Goal: Transaction & Acquisition: Purchase product/service

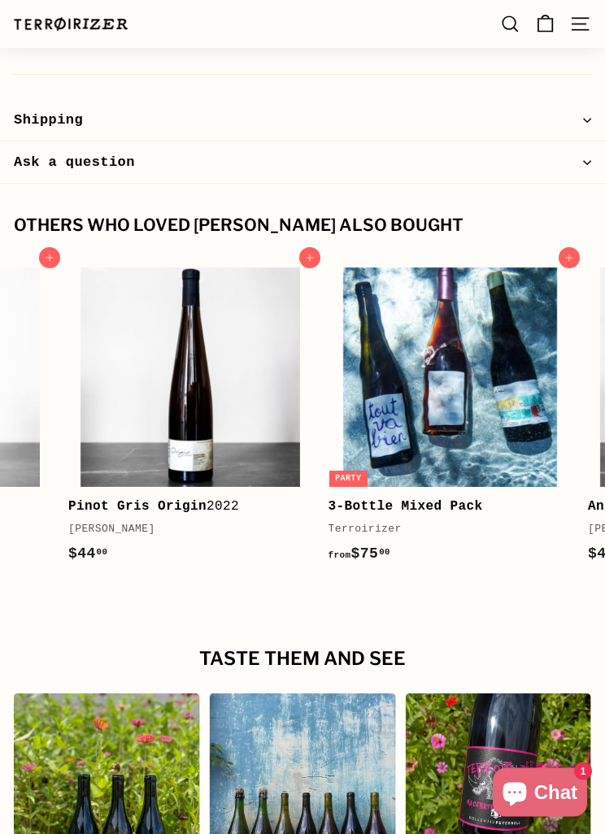
scroll to position [0, 472]
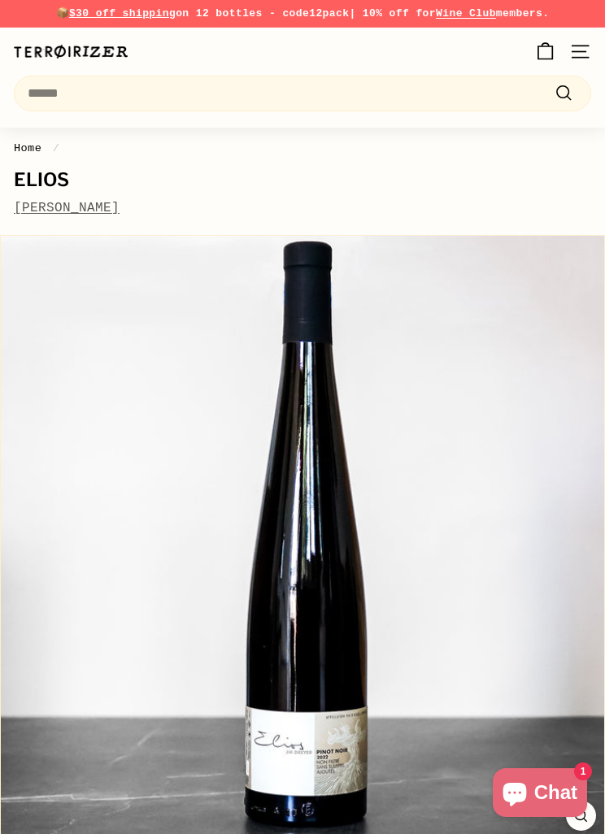
click at [115, 203] on link "[PERSON_NAME]" at bounding box center [67, 208] width 106 height 15
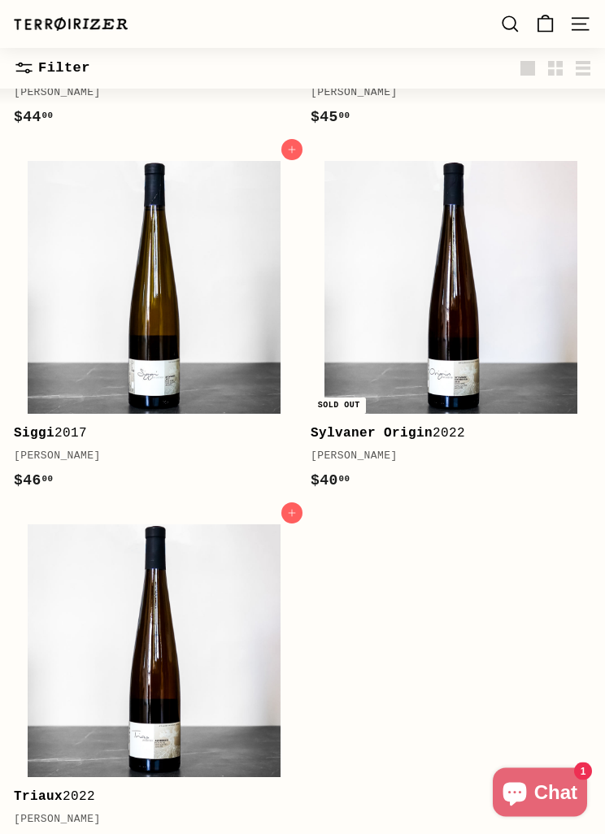
scroll to position [1584, 0]
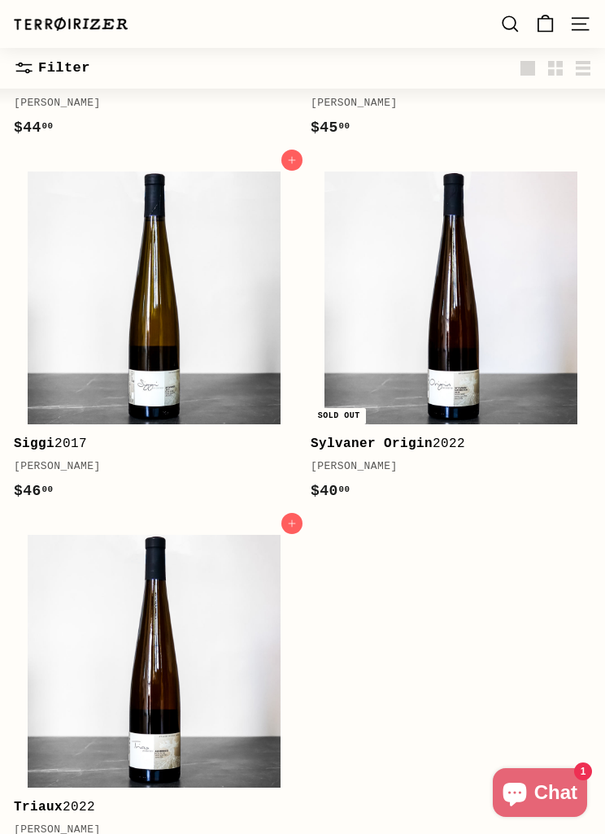
click at [485, 393] on img at bounding box center [450, 298] width 253 height 253
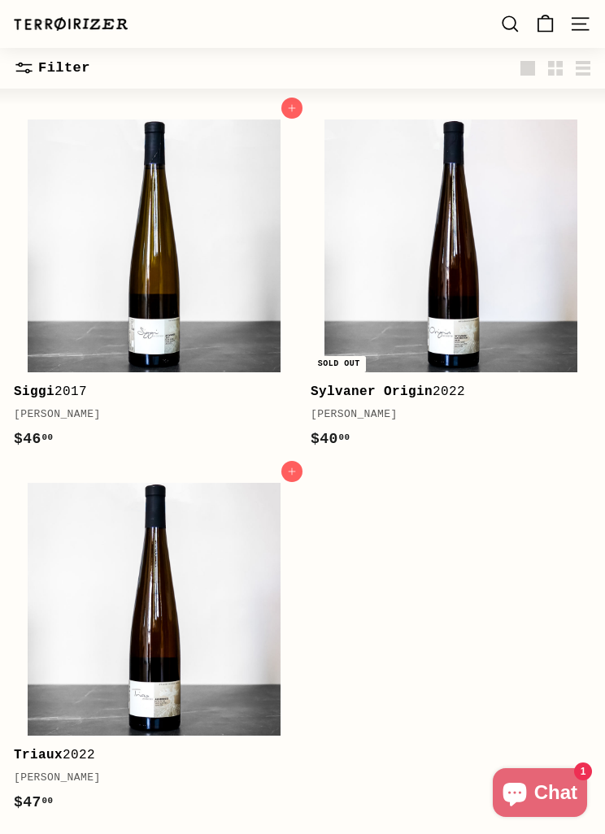
click at [138, 515] on img at bounding box center [154, 609] width 253 height 253
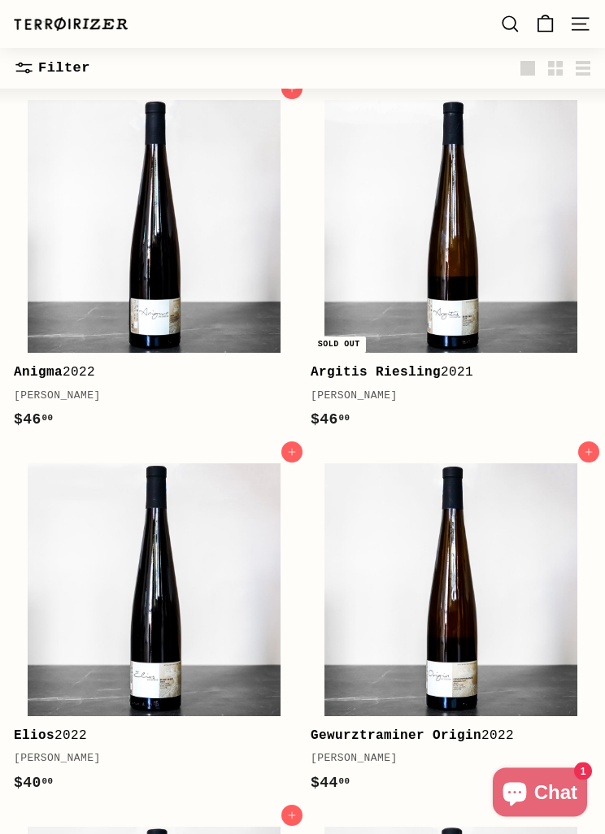
scroll to position [202, 0]
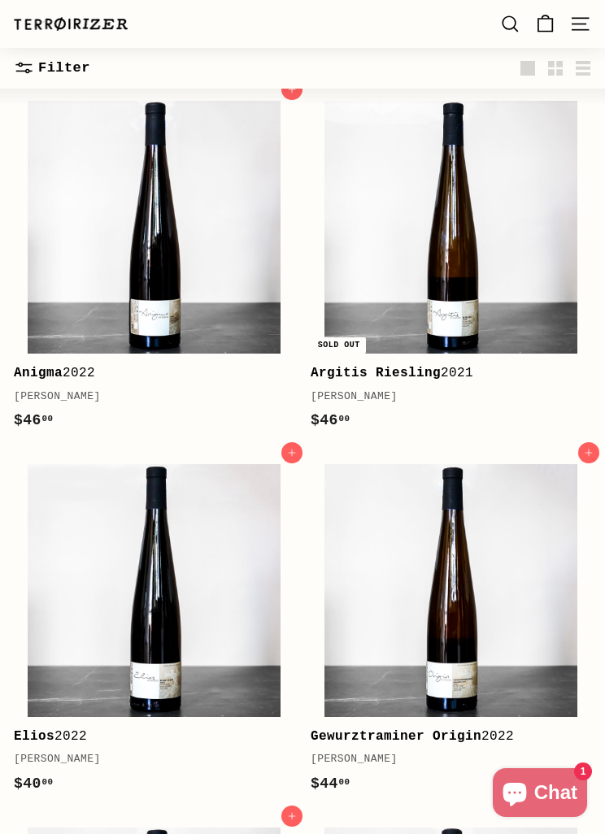
click at [435, 582] on img at bounding box center [450, 590] width 253 height 253
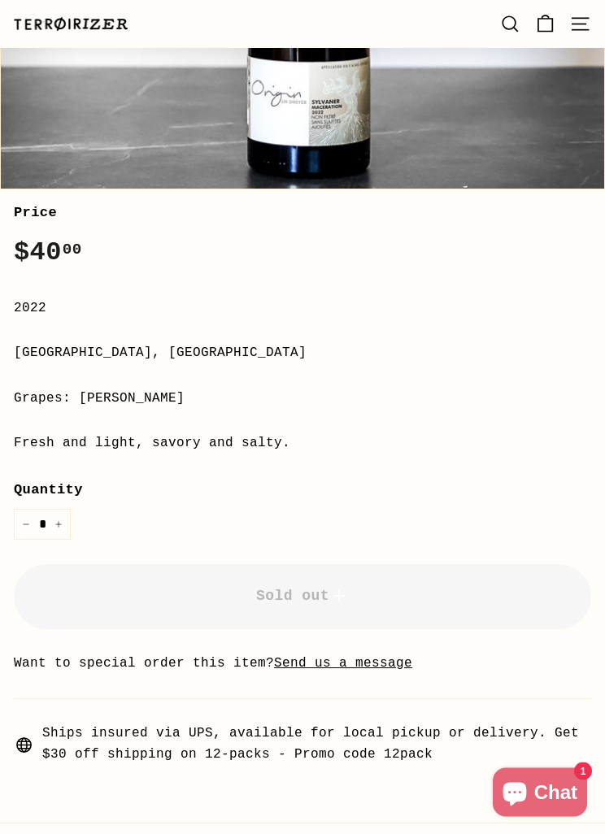
scroll to position [651, 0]
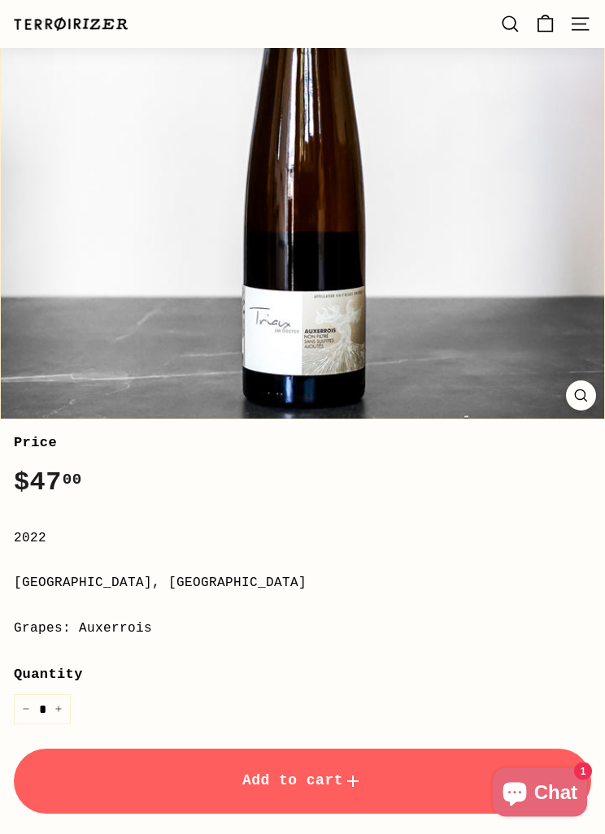
scroll to position [420, 0]
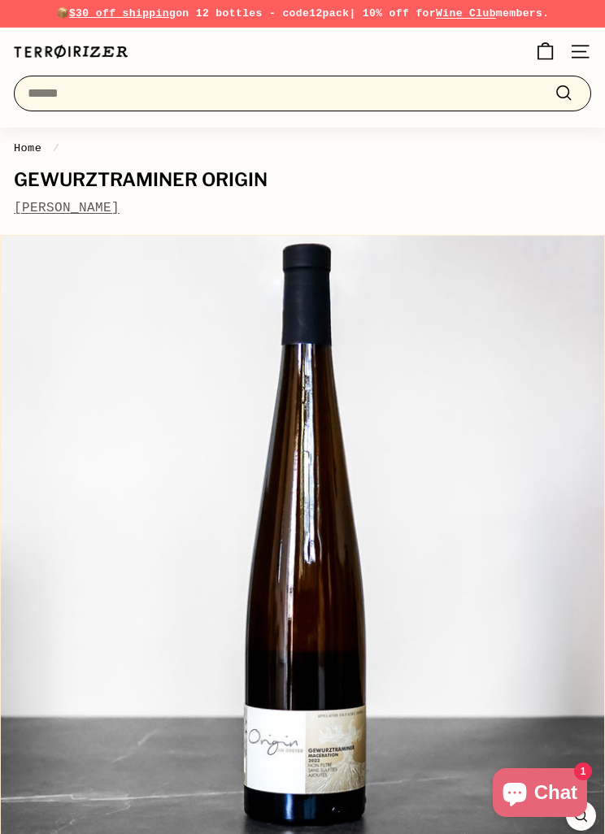
click at [186, 93] on input "Search" at bounding box center [302, 94] width 577 height 36
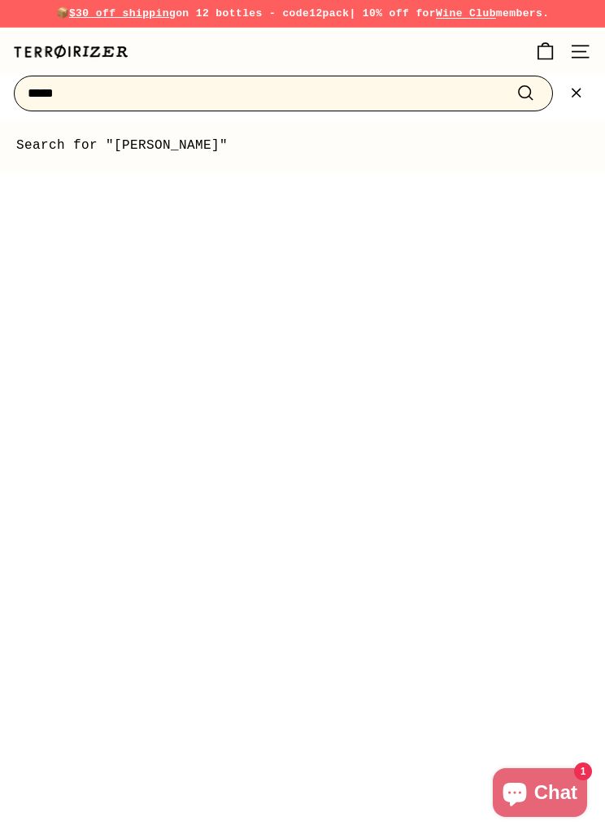
type input "*****"
click at [525, 93] on button ".cls-1{fill:none;stroke:#000;stroke-miterlimit:10;stroke-width:2px} Search" at bounding box center [525, 93] width 30 height 23
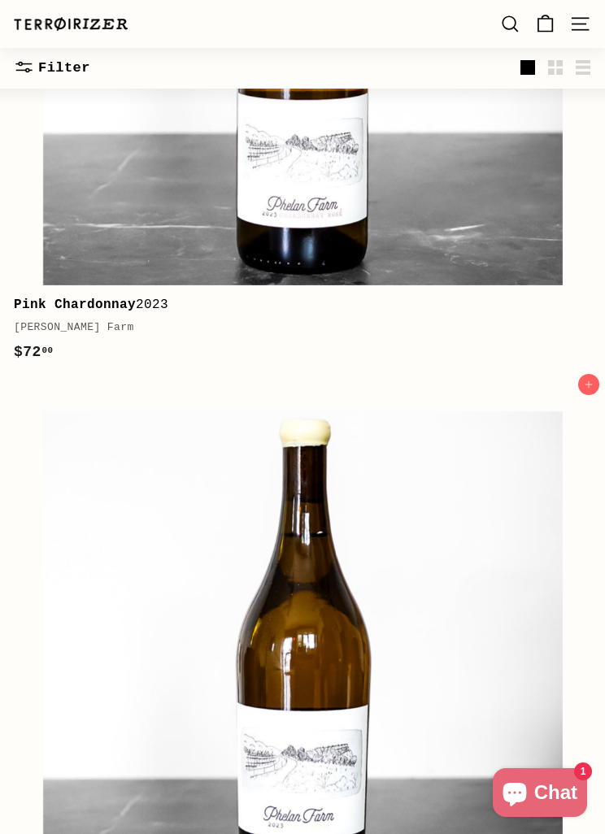
scroll to position [7584, 0]
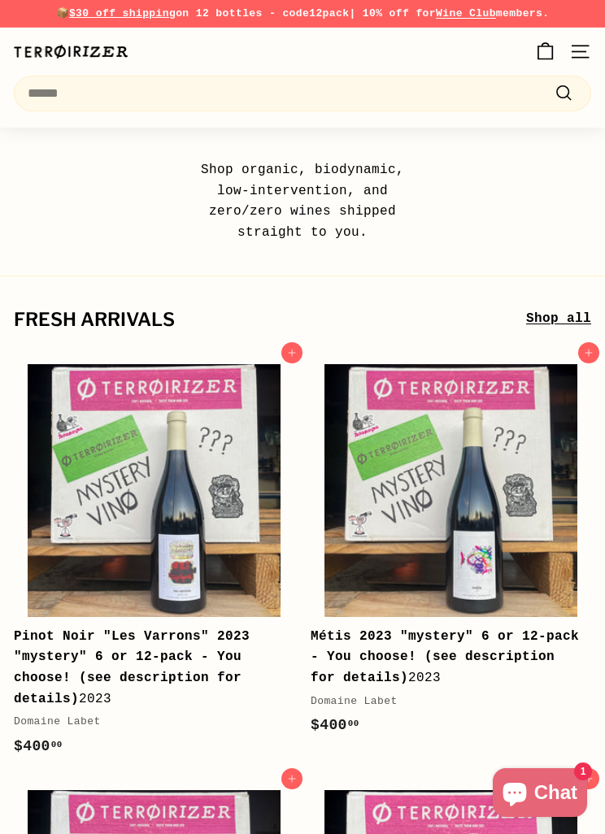
click at [575, 52] on icon "." at bounding box center [578, 52] width 15 height 0
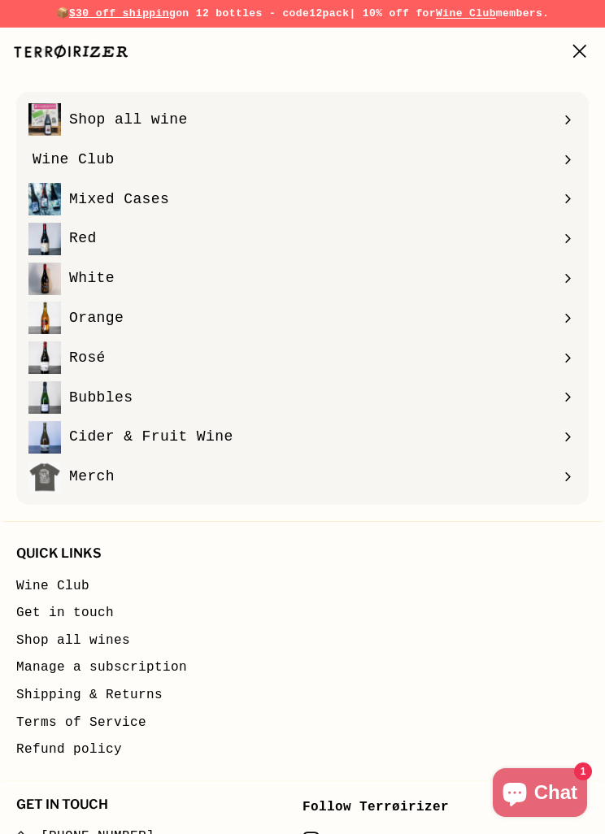
click at [176, 122] on span "Shop all wine" at bounding box center [294, 120] width 523 height 24
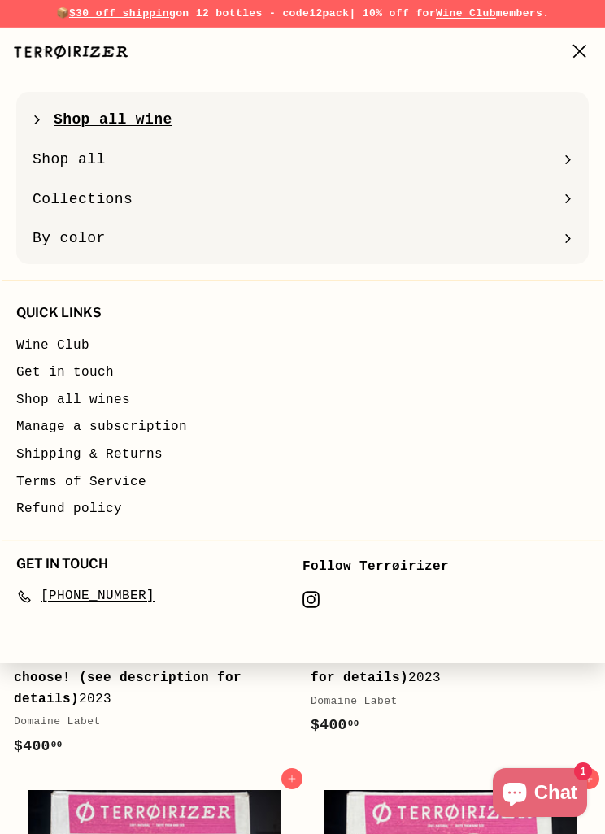
click at [95, 157] on span "Shop all" at bounding box center [294, 160] width 523 height 24
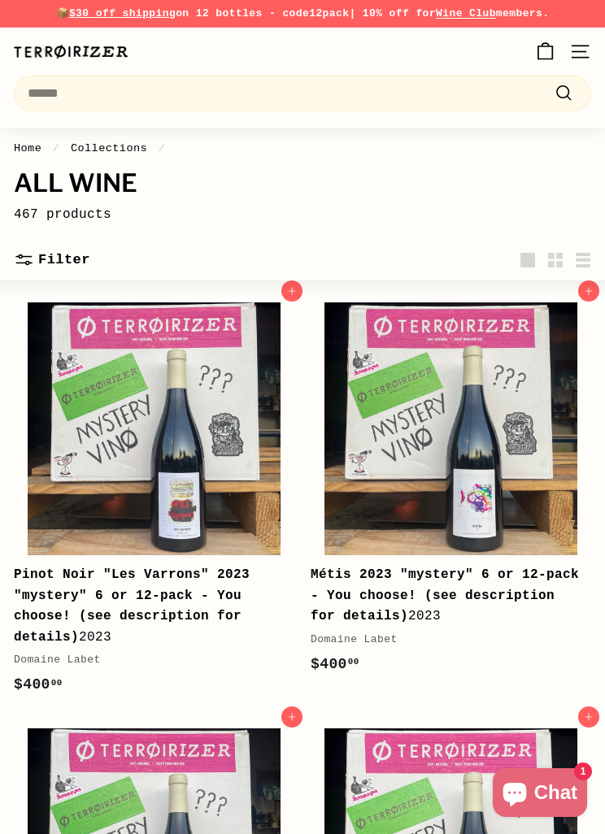
click at [33, 250] on icon ". . . ." at bounding box center [24, 260] width 20 height 20
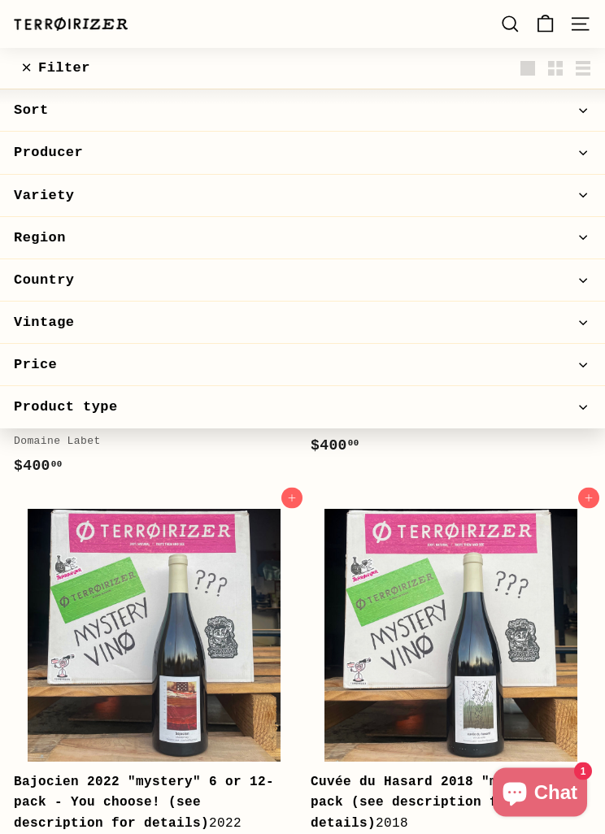
scroll to position [237, 0]
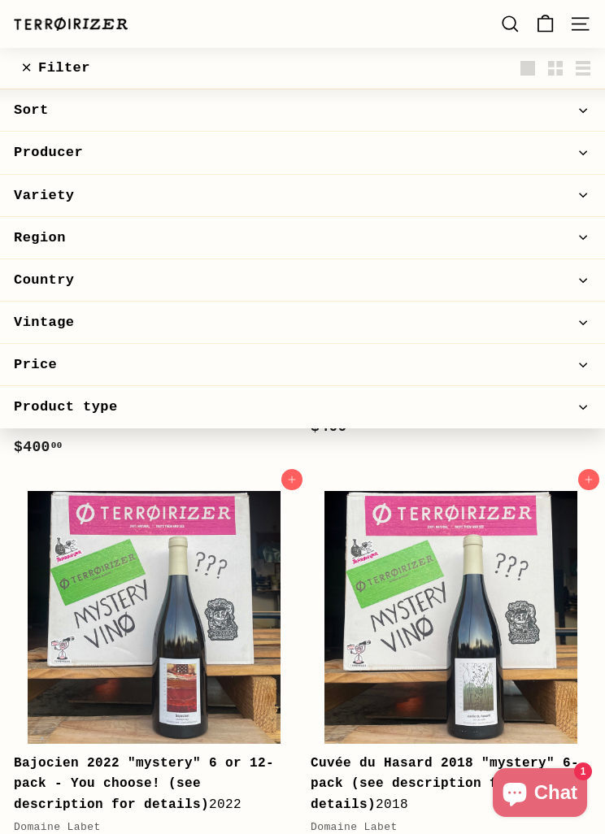
click at [115, 231] on span "Region" at bounding box center [302, 238] width 577 height 22
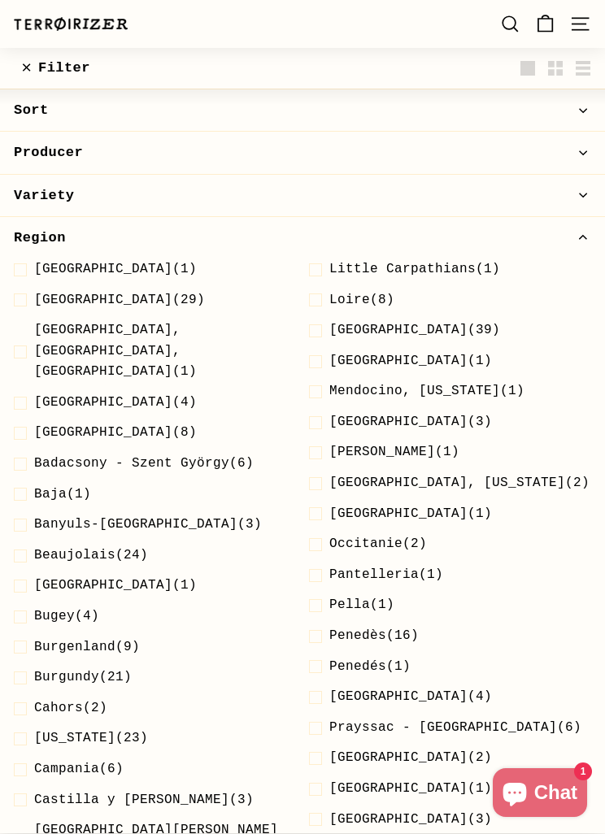
click at [33, 297] on span at bounding box center [24, 300] width 20 height 21
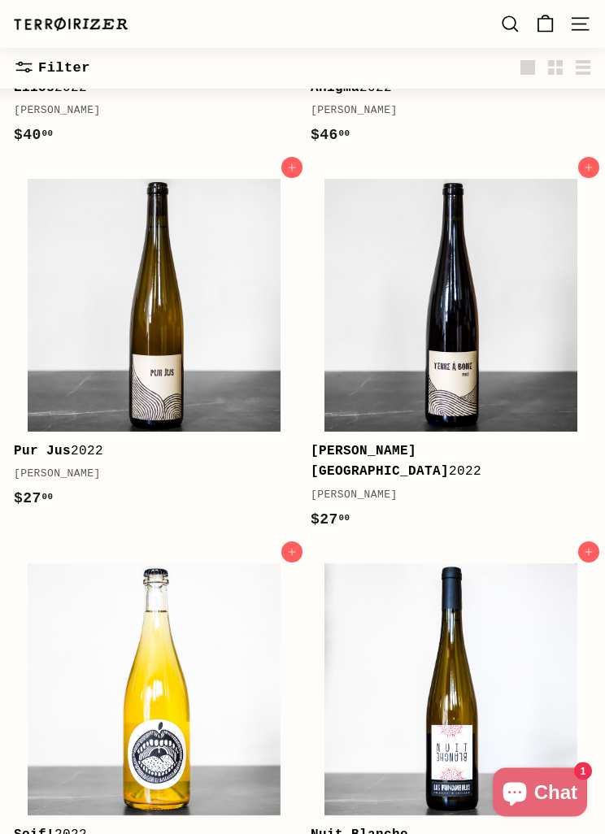
scroll to position [4141, 0]
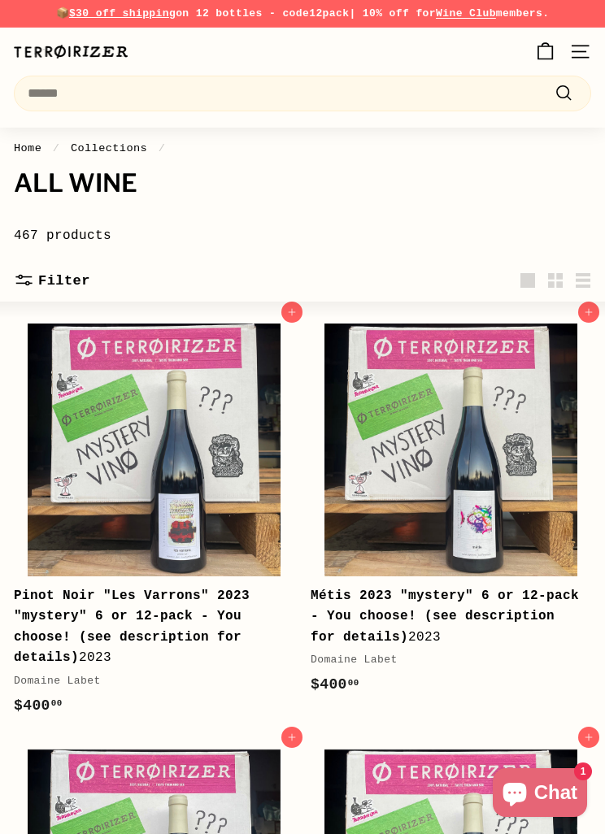
click at [62, 280] on button ". . . . Filter" at bounding box center [52, 280] width 76 height 41
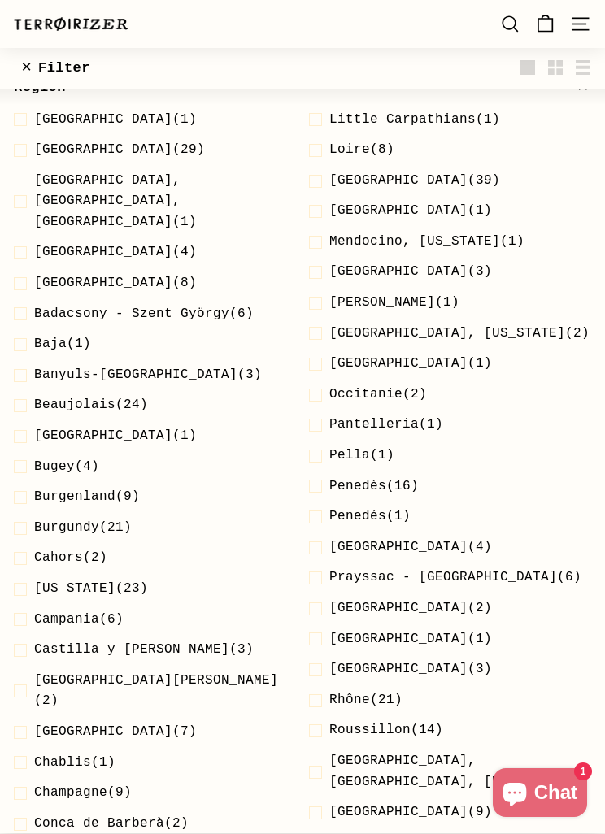
scroll to position [153, 0]
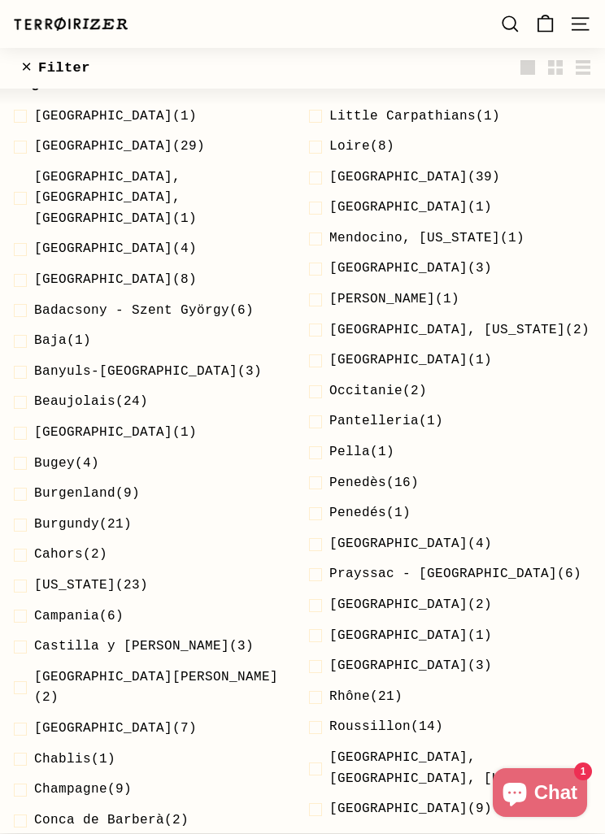
click at [14, 332] on span at bounding box center [24, 342] width 20 height 21
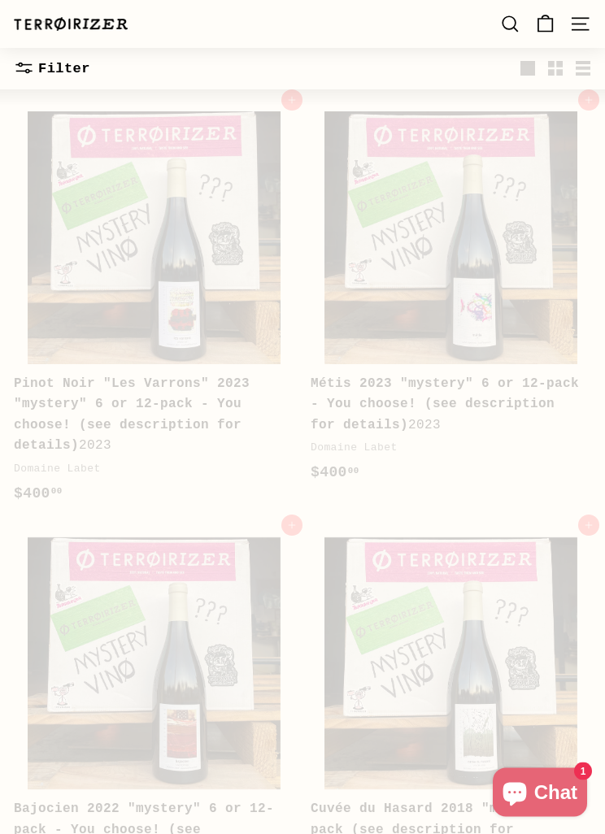
scroll to position [209, 0]
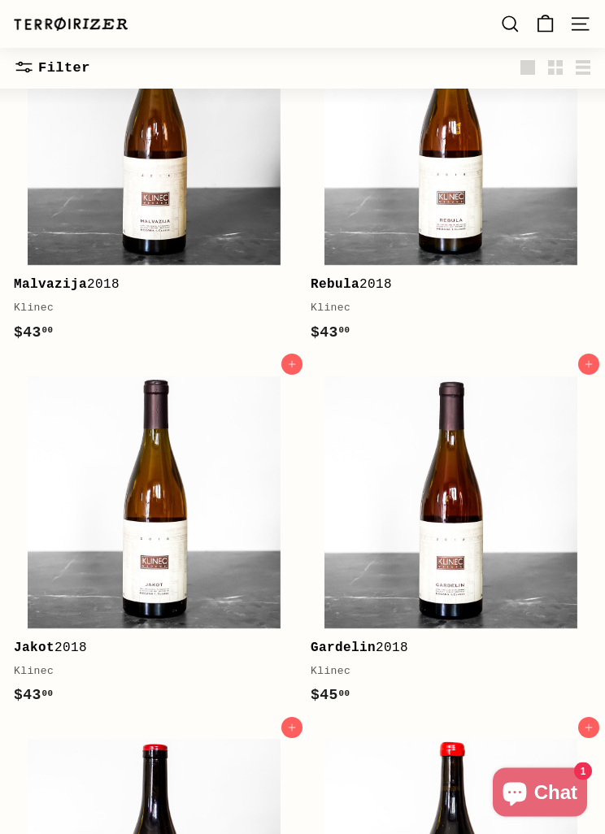
scroll to position [2595, 0]
click at [72, 593] on img at bounding box center [154, 502] width 253 height 253
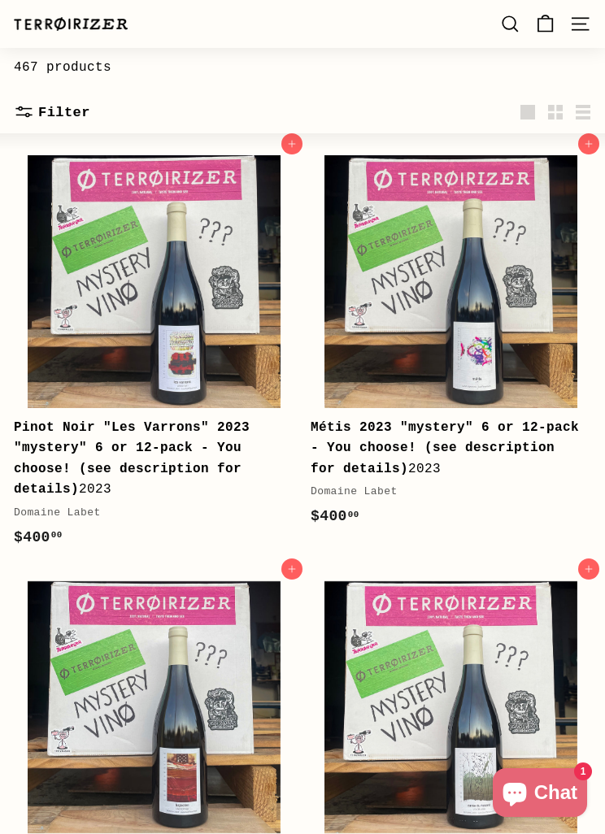
scroll to position [0, 0]
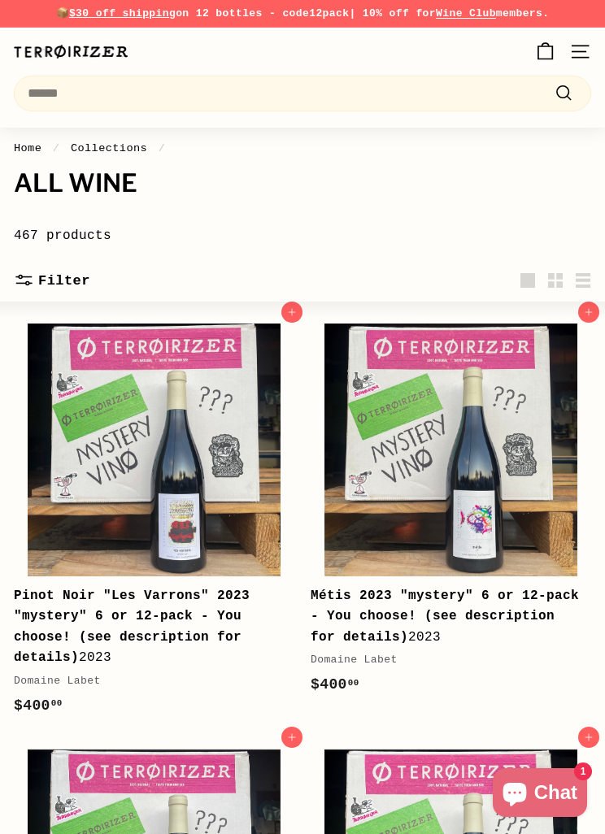
click at [15, 271] on icon ". . . ." at bounding box center [24, 280] width 20 height 20
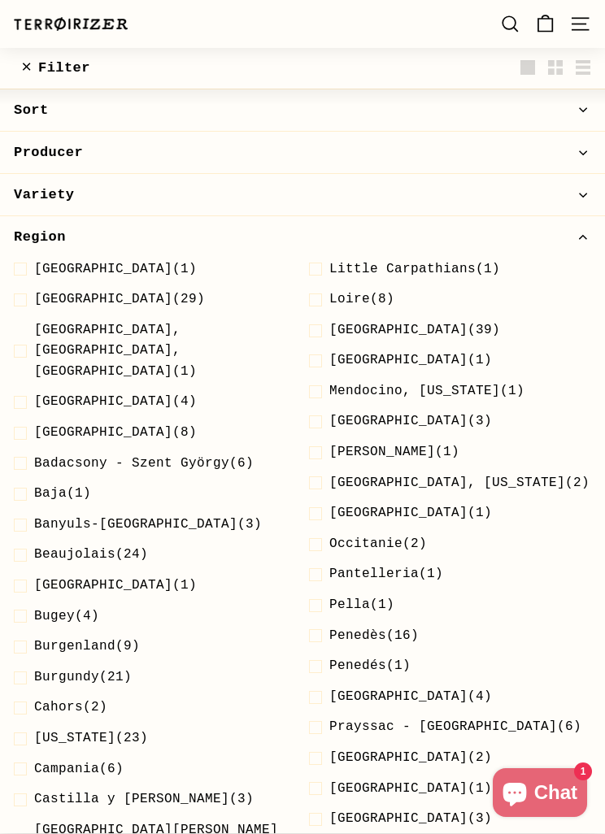
click at [577, 239] on span "Region" at bounding box center [302, 238] width 577 height 22
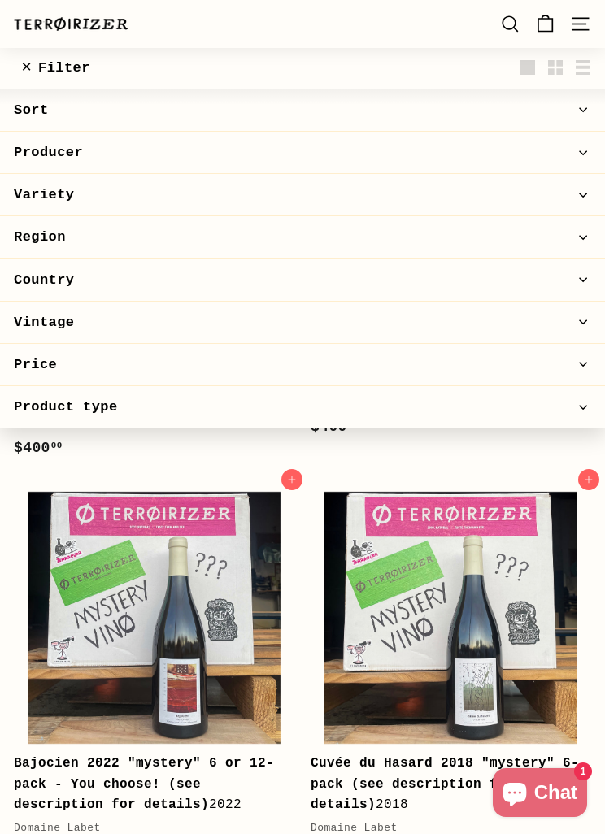
click at [564, 289] on span "Country" at bounding box center [302, 280] width 577 height 22
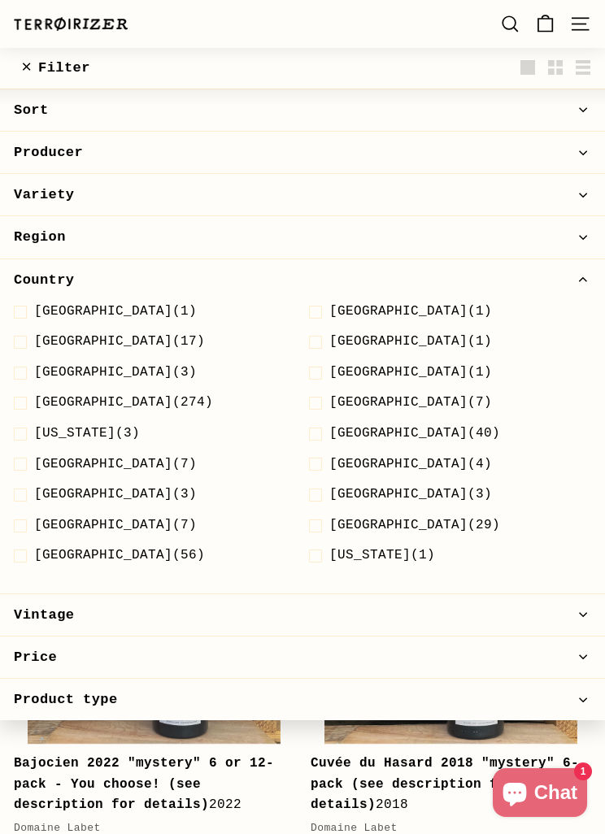
scroll to position [255, 0]
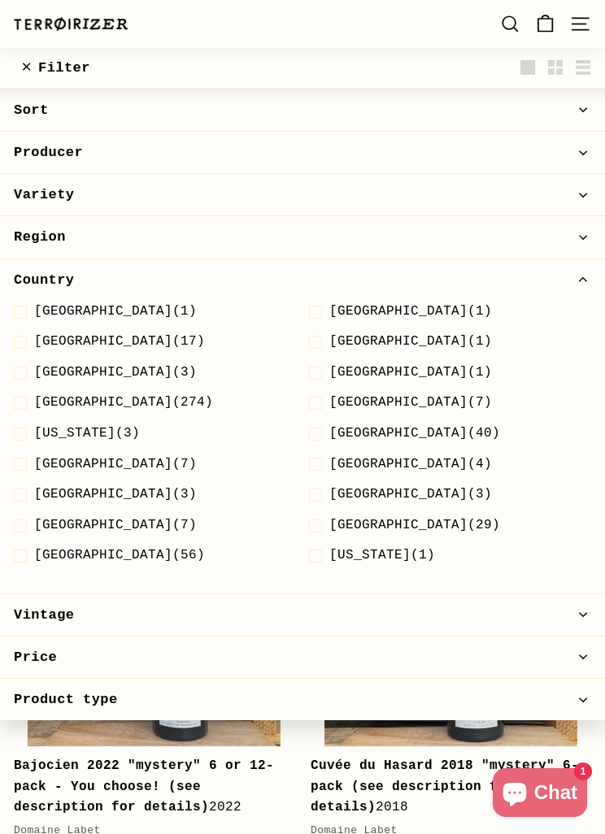
click at [327, 559] on span at bounding box center [319, 556] width 20 height 21
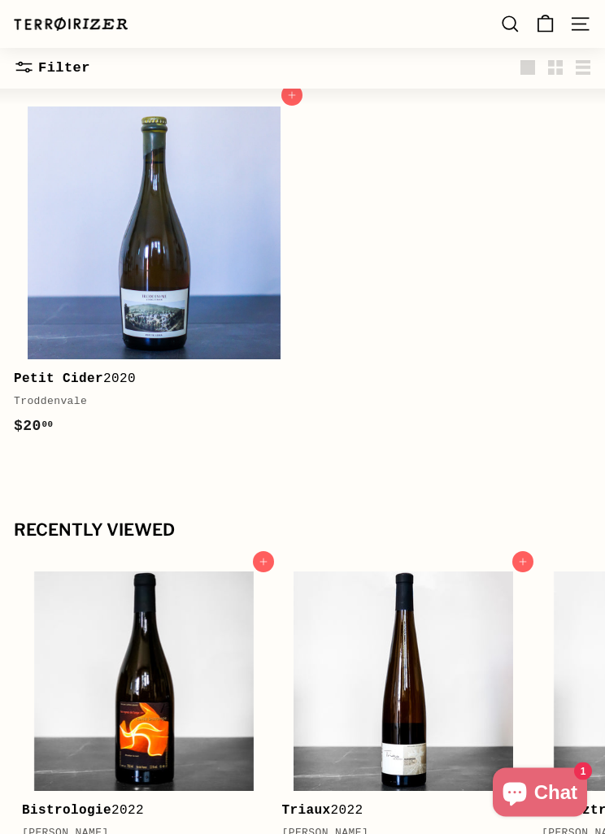
scroll to position [176, 0]
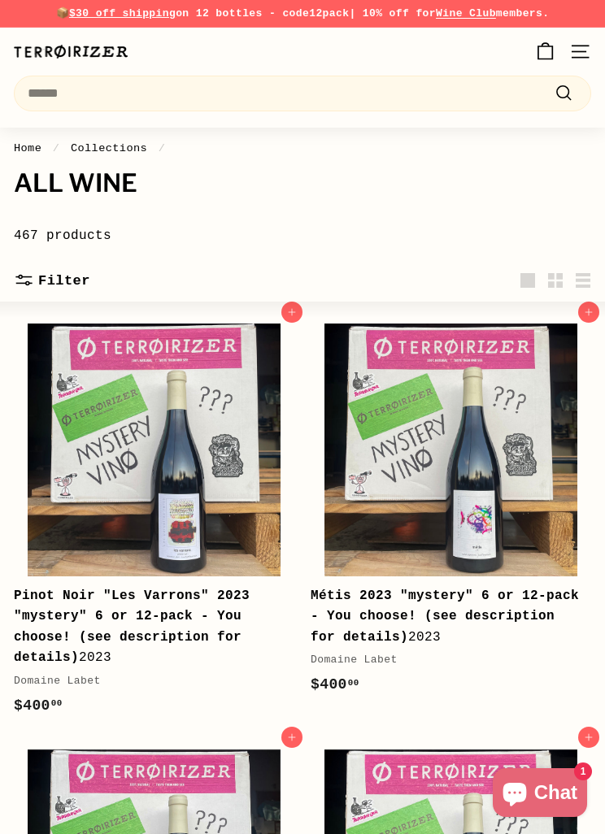
click at [20, 290] on button ". . . . Filter" at bounding box center [52, 280] width 76 height 41
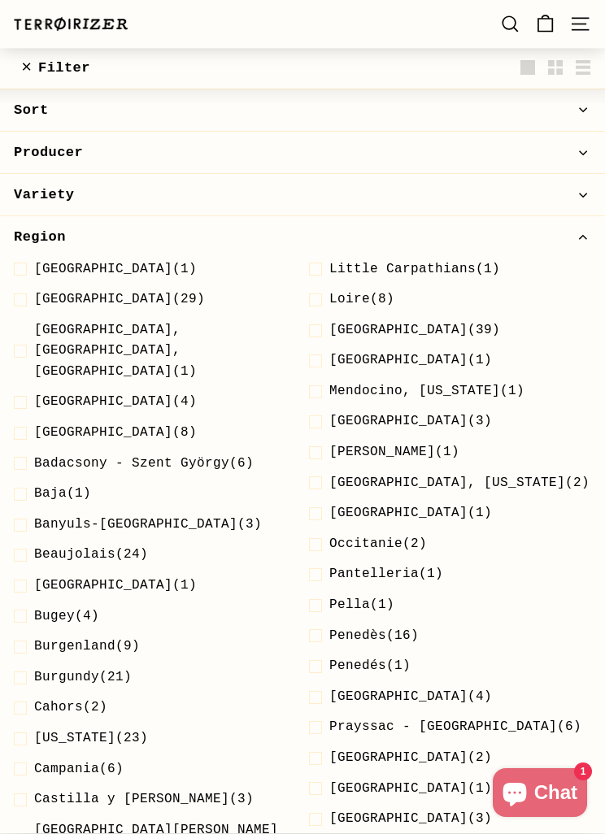
scroll to position [258, 0]
click at [595, 245] on button "Region" at bounding box center [302, 237] width 605 height 41
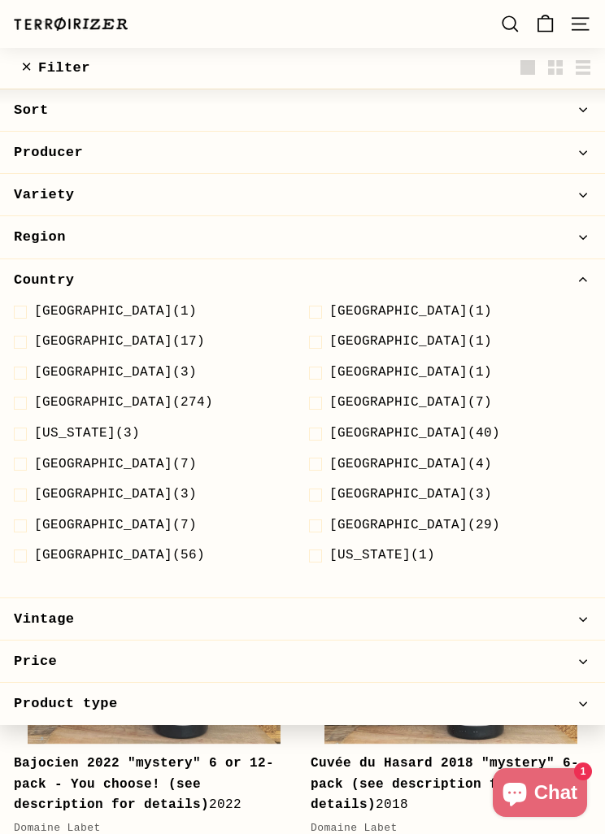
click at [16, 454] on span at bounding box center [24, 464] width 20 height 21
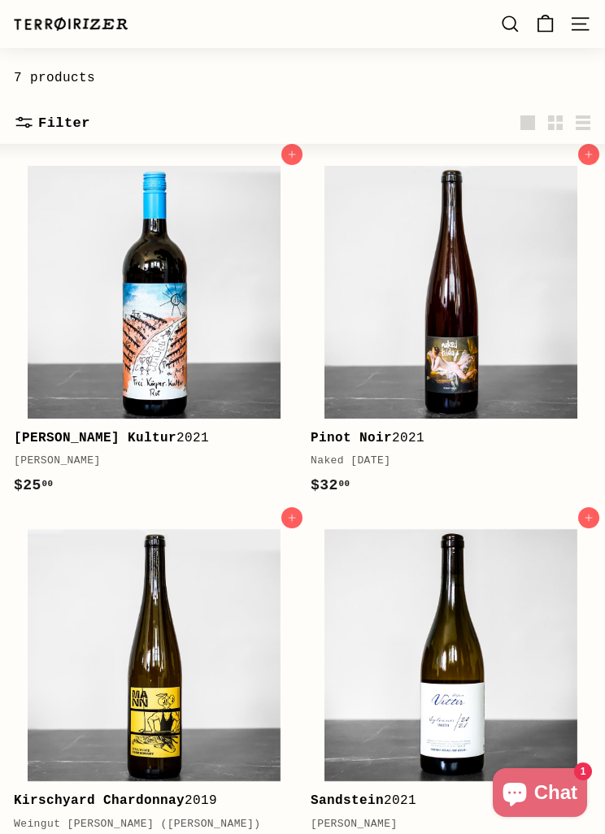
scroll to position [159, 0]
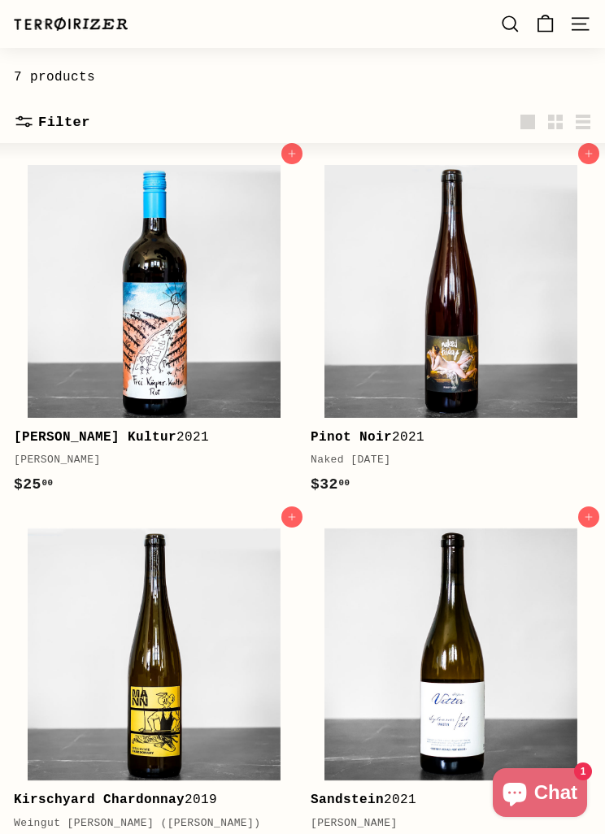
click at [115, 322] on img at bounding box center [154, 291] width 253 height 253
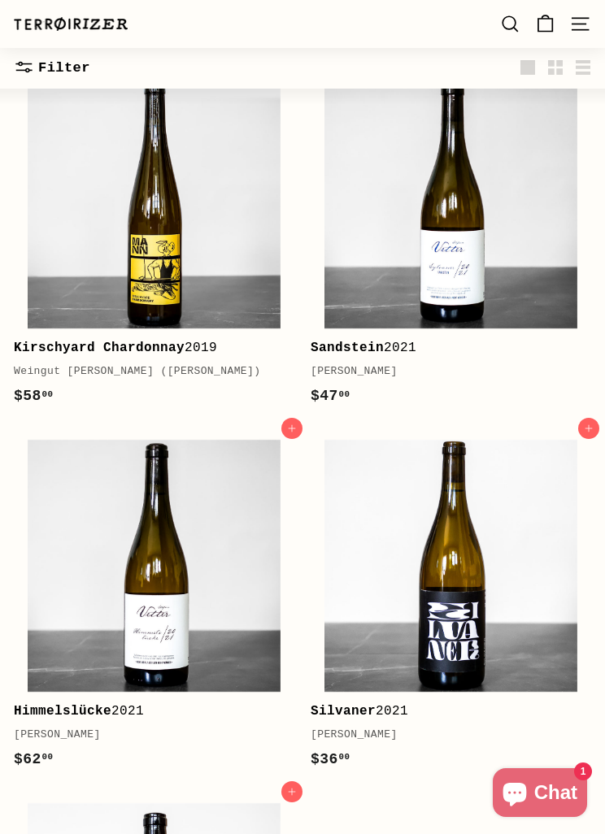
scroll to position [602, 0]
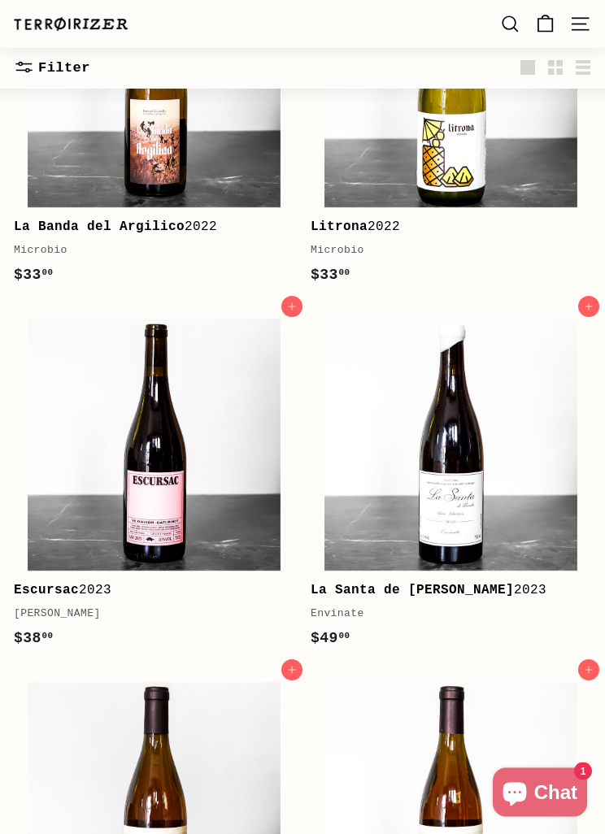
scroll to position [1963, 0]
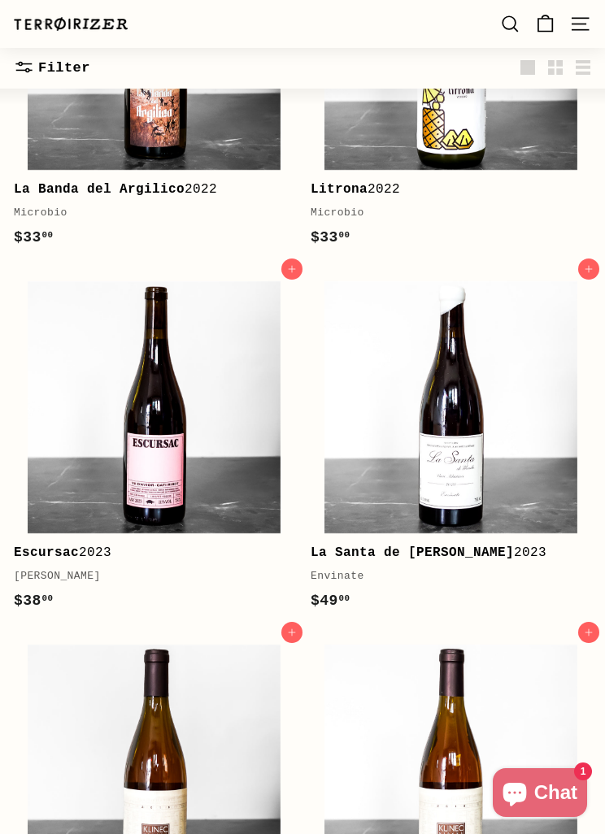
click at [278, 833] on img at bounding box center [154, 771] width 253 height 253
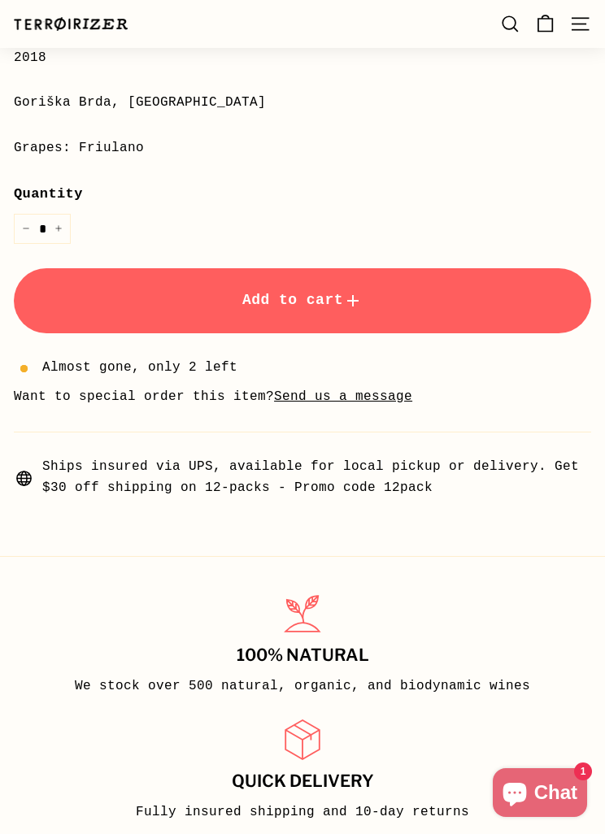
scroll to position [1151, 0]
